Goal: Navigation & Orientation: Find specific page/section

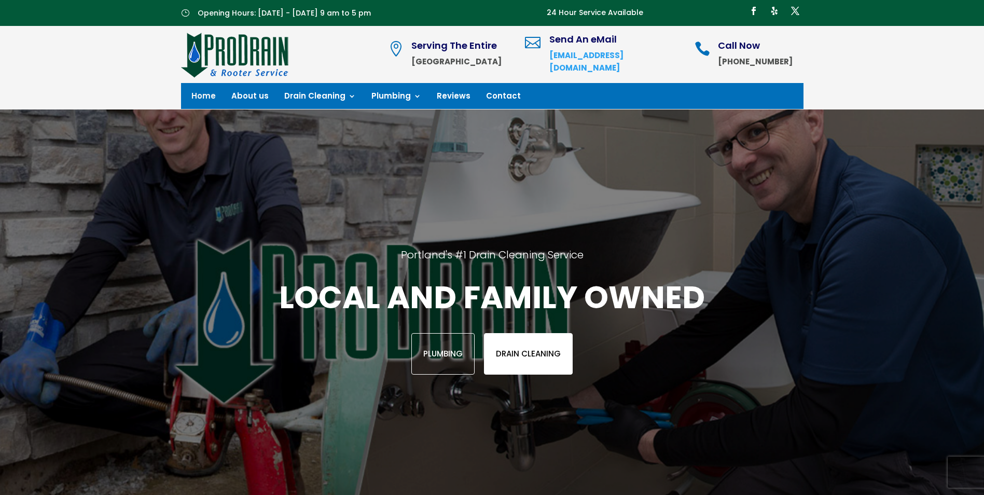
click at [530, 358] on link "Drain Cleaning" at bounding box center [528, 353] width 89 height 41
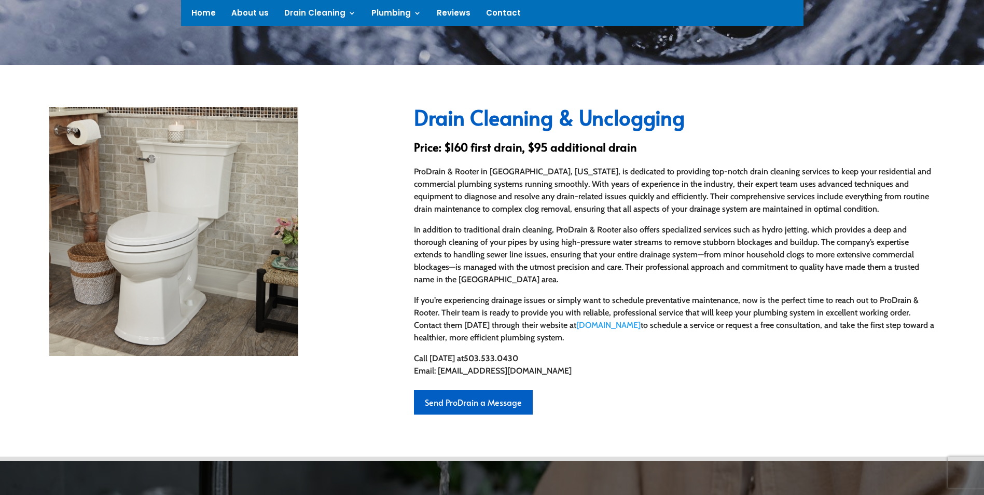
scroll to position [275, 0]
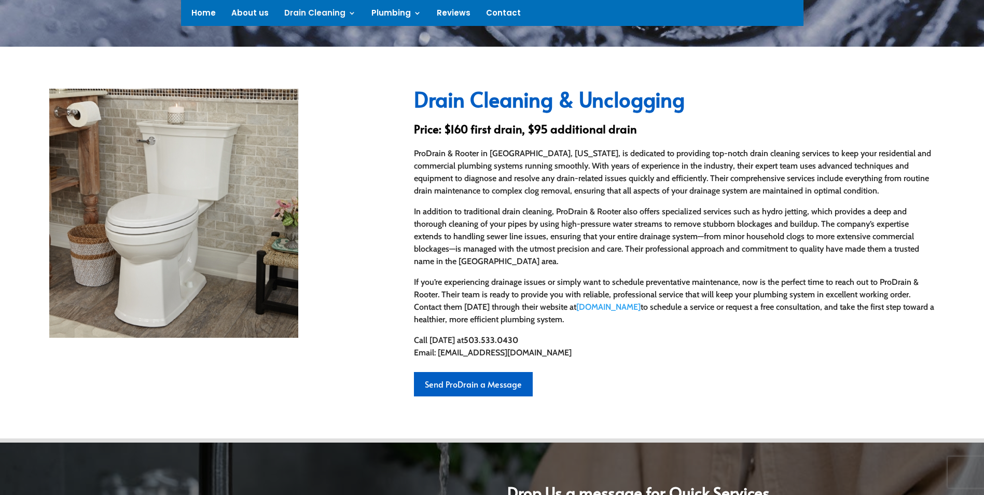
click at [190, 17] on div "Home About us Drain Cleaning Shower & Tub drains Bathroom sinks Kitchen drains …" at bounding box center [492, 13] width 622 height 26
click at [201, 11] on link "Home" at bounding box center [203, 14] width 24 height 11
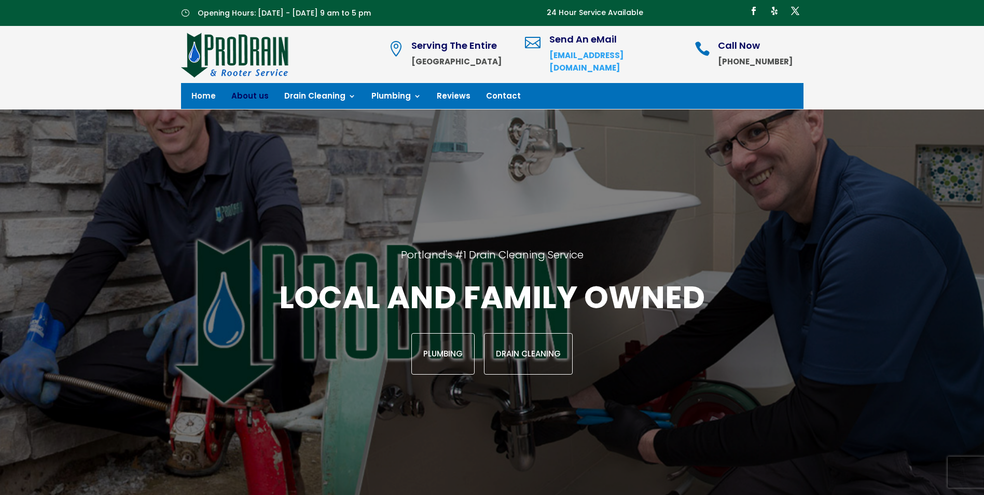
click at [237, 92] on link "About us" at bounding box center [249, 97] width 37 height 11
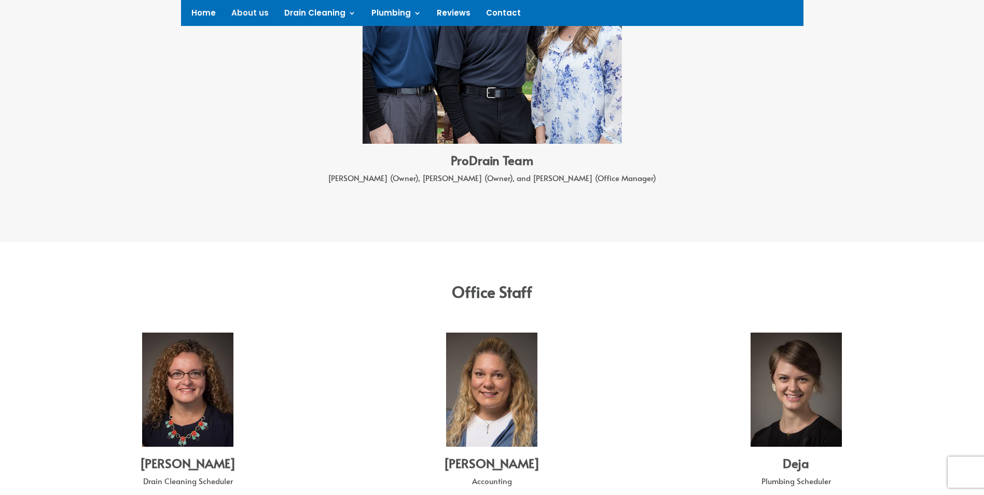
scroll to position [1037, 0]
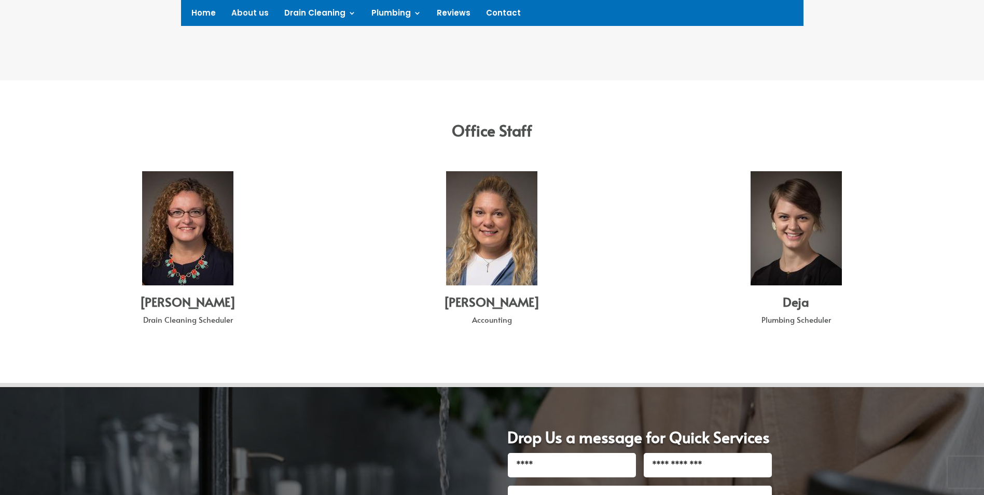
click at [494, 245] on img at bounding box center [491, 228] width 91 height 114
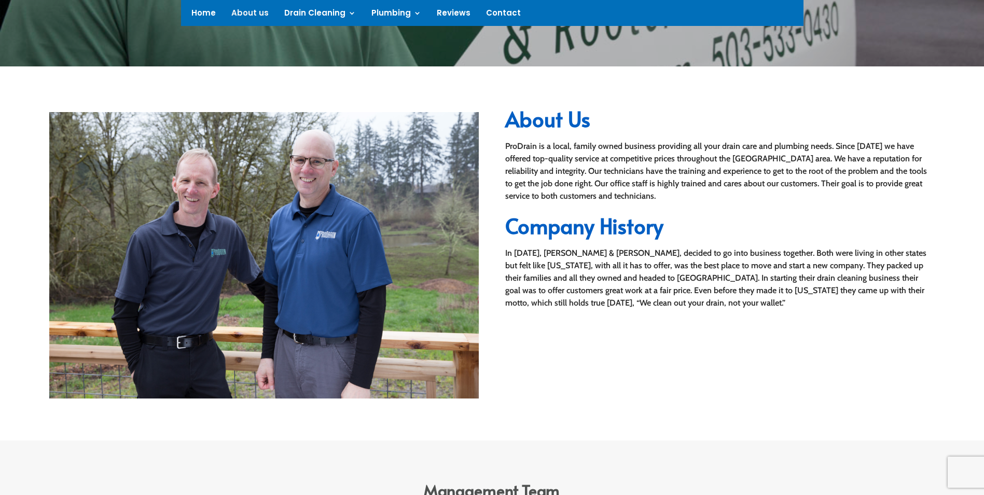
scroll to position [0, 0]
